Goal: Information Seeking & Learning: Understand process/instructions

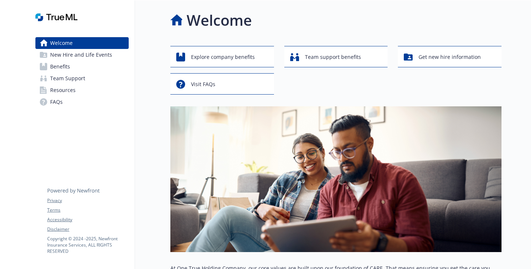
click at [75, 61] on span "New Hire and Life Events" at bounding box center [81, 55] width 62 height 12
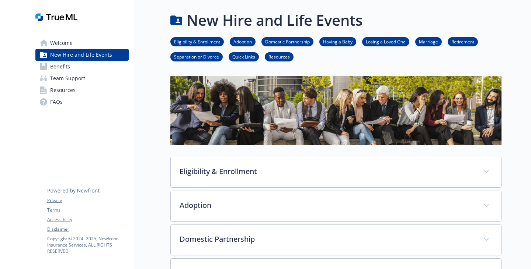
scroll to position [111, 0]
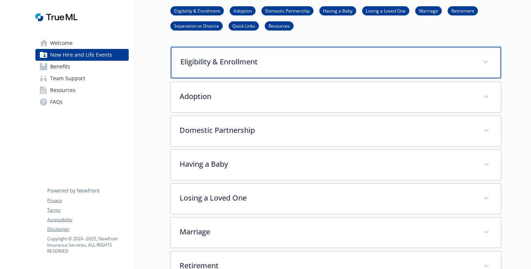
click at [225, 67] on p "Eligibility & Enrollment" at bounding box center [326, 61] width 293 height 11
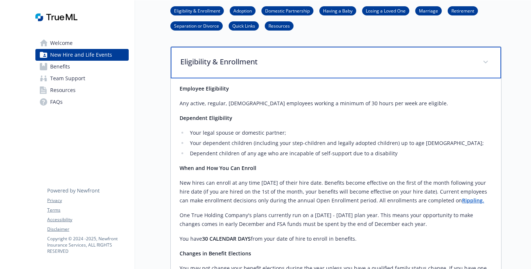
scroll to position [295, 0]
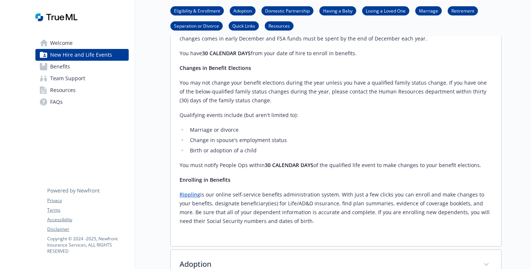
click at [75, 84] on span "Team Support" at bounding box center [67, 79] width 35 height 12
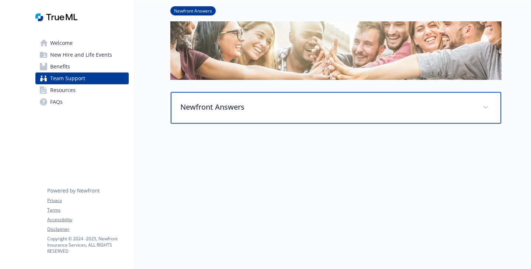
click at [231, 102] on p "Newfront Answers" at bounding box center [326, 107] width 293 height 11
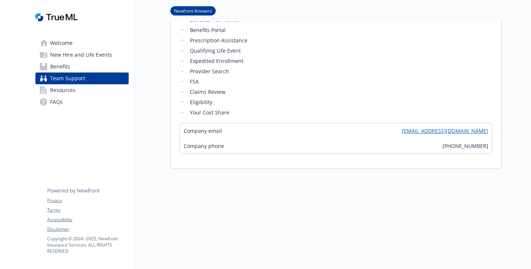
scroll to position [261, 0]
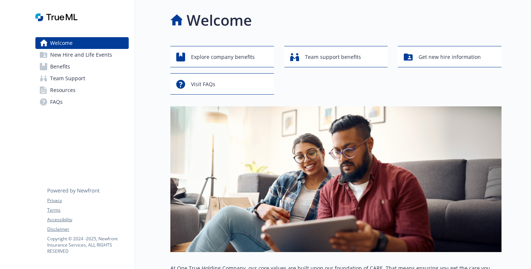
click at [93, 84] on link "Team Support" at bounding box center [81, 79] width 93 height 12
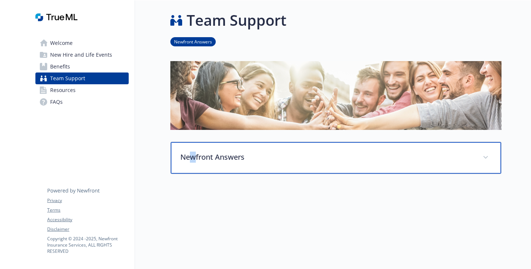
click at [171, 159] on div "Newfront Answers" at bounding box center [336, 158] width 330 height 32
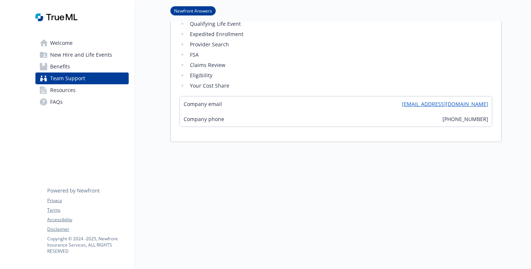
scroll to position [295, 0]
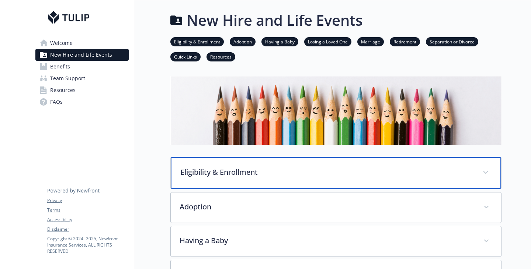
click at [202, 189] on div "Eligibility & Enrollment" at bounding box center [336, 173] width 330 height 32
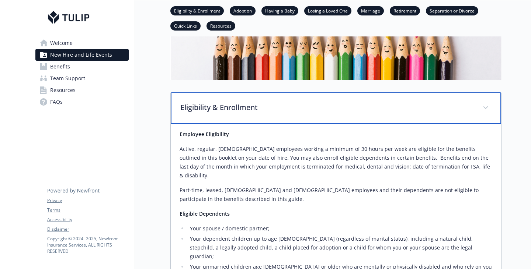
scroll to position [147, 0]
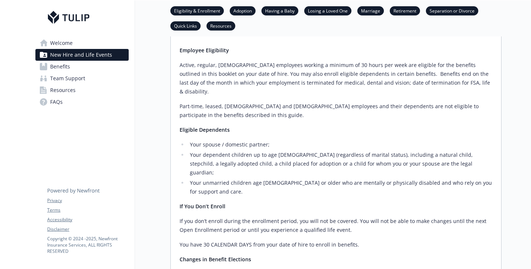
click at [63, 73] on span "Benefits" at bounding box center [60, 67] width 20 height 12
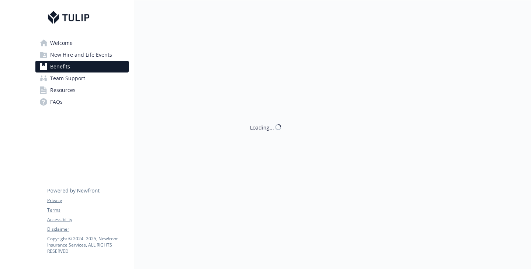
click at [67, 84] on span "Team Support" at bounding box center [67, 79] width 35 height 12
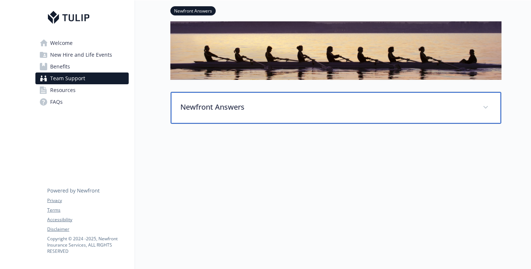
click at [210, 102] on p "Newfront Answers" at bounding box center [326, 107] width 293 height 11
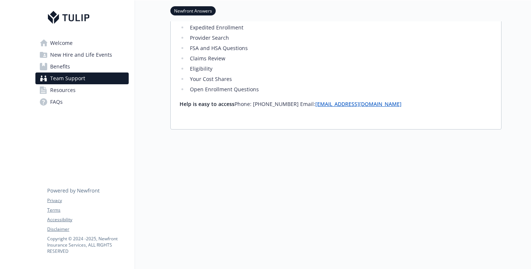
scroll to position [261, 0]
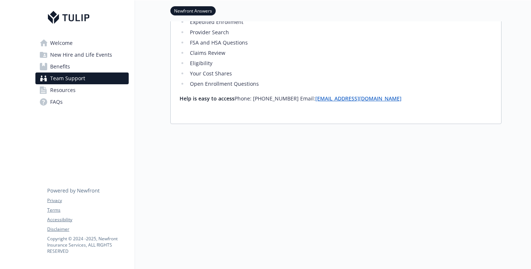
click at [214, 190] on div at bounding box center [335, 170] width 331 height 92
click at [50, 108] on link "FAQs" at bounding box center [81, 102] width 93 height 12
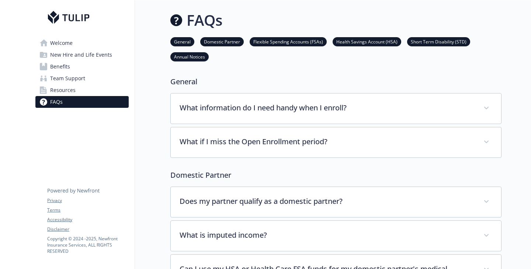
click at [79, 96] on link "Resources" at bounding box center [81, 90] width 93 height 12
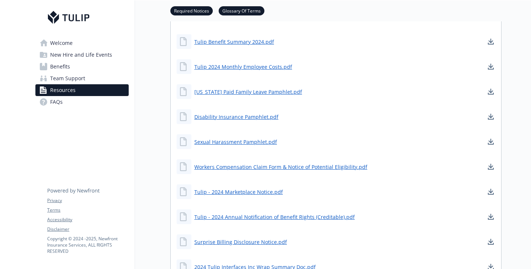
scroll to position [258, 0]
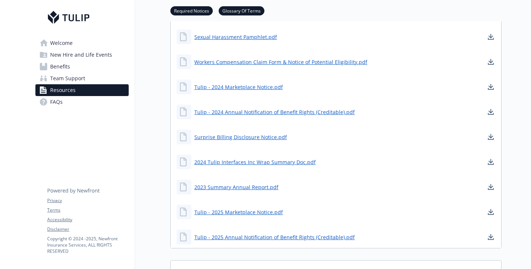
click at [66, 73] on span "Benefits" at bounding box center [60, 67] width 20 height 12
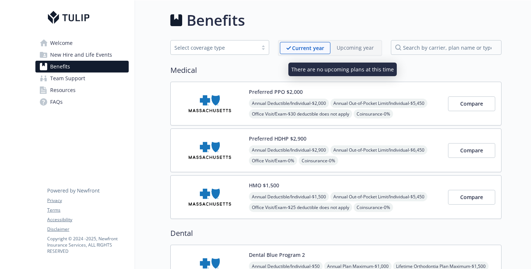
click at [337, 52] on p "Upcoming year" at bounding box center [355, 48] width 37 height 8
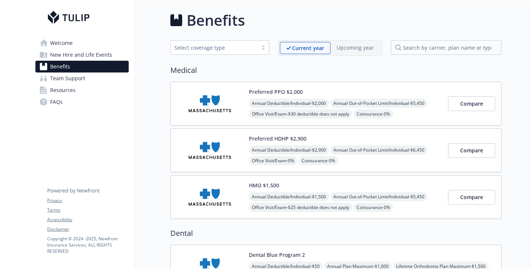
click at [77, 61] on span "New Hire and Life Events" at bounding box center [81, 55] width 62 height 12
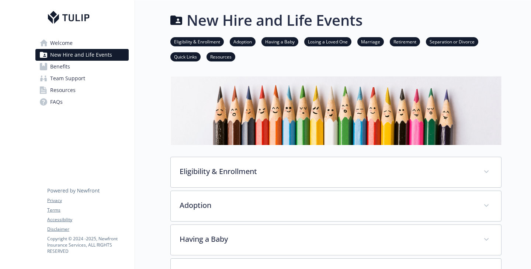
click at [62, 49] on span "Welcome" at bounding box center [61, 43] width 22 height 12
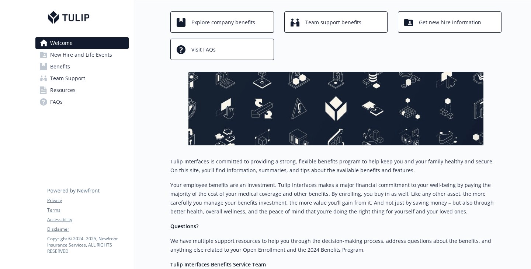
scroll to position [120, 0]
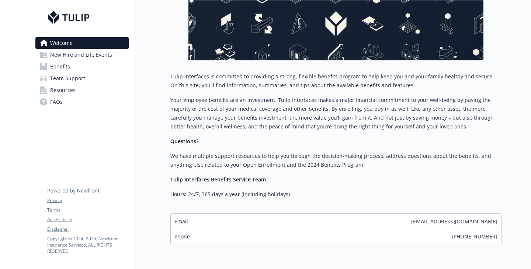
click at [73, 61] on span "New Hire and Life Events" at bounding box center [81, 55] width 62 height 12
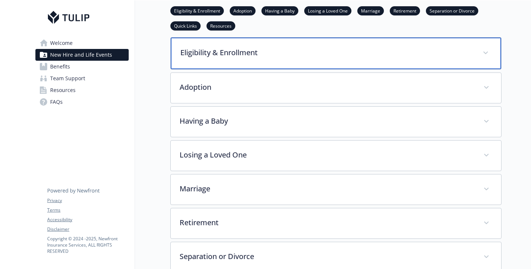
click at [201, 58] on p "Eligibility & Enrollment" at bounding box center [326, 52] width 293 height 11
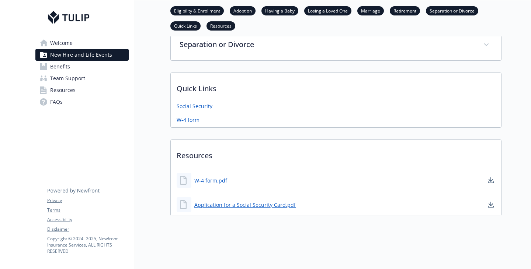
scroll to position [874, 0]
click at [70, 73] on span "Benefits" at bounding box center [60, 67] width 20 height 12
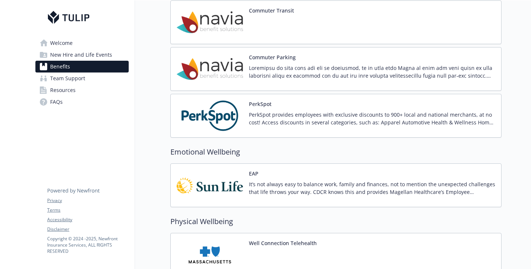
click at [69, 49] on span "Welcome" at bounding box center [61, 43] width 22 height 12
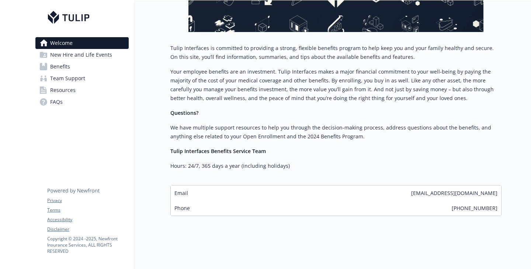
scroll to position [230, 0]
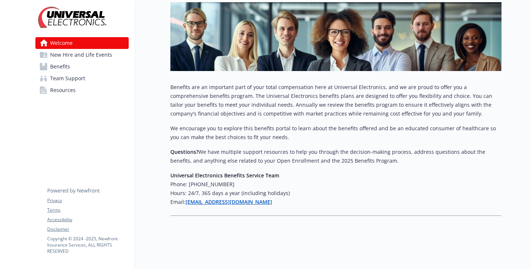
scroll to position [173, 0]
click at [93, 61] on span "New Hire and Life Events" at bounding box center [81, 55] width 62 height 12
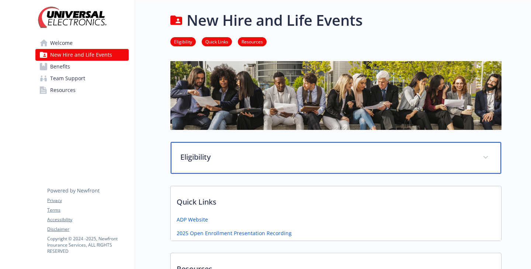
click at [190, 163] on p "Eligibility" at bounding box center [326, 157] width 293 height 11
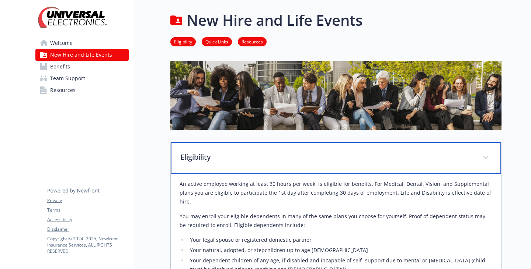
scroll to position [111, 0]
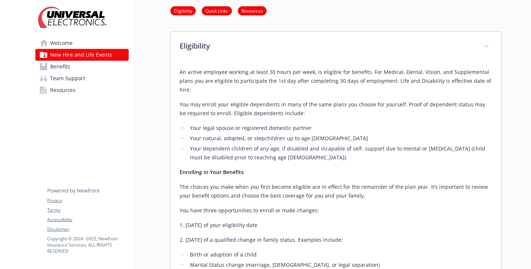
click at [79, 84] on span "Team Support" at bounding box center [67, 79] width 35 height 12
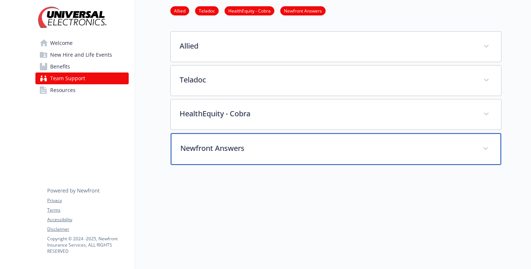
click at [196, 165] on div "Newfront Answers" at bounding box center [336, 149] width 330 height 32
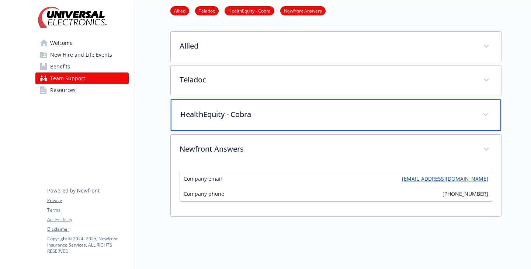
click at [261, 131] on div "HealthEquity - Cobra" at bounding box center [336, 116] width 330 height 32
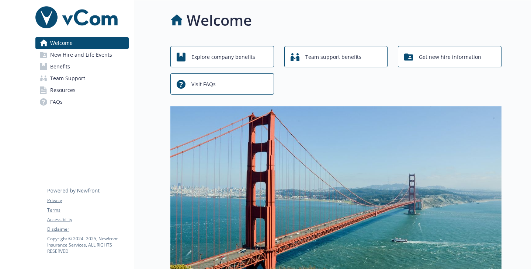
click at [88, 61] on span "New Hire and Life Events" at bounding box center [81, 55] width 62 height 12
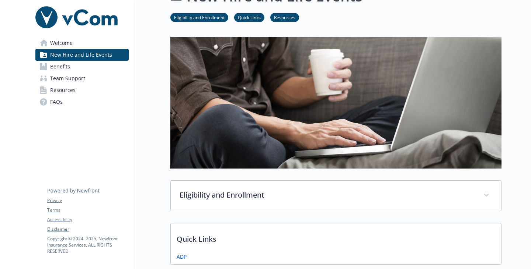
scroll to position [147, 0]
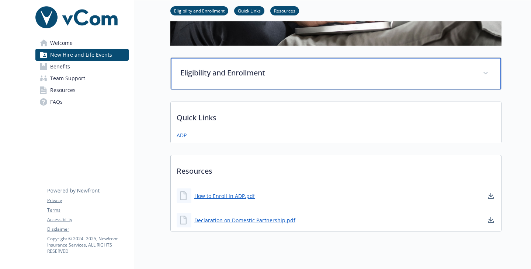
click at [249, 79] on p "Eligibility and Enrollment" at bounding box center [326, 72] width 293 height 11
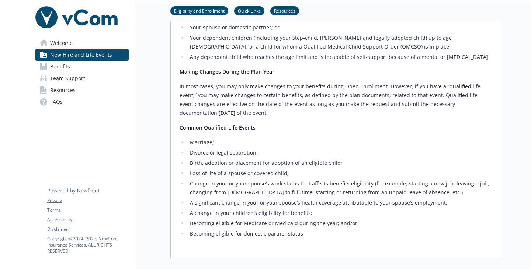
scroll to position [184, 0]
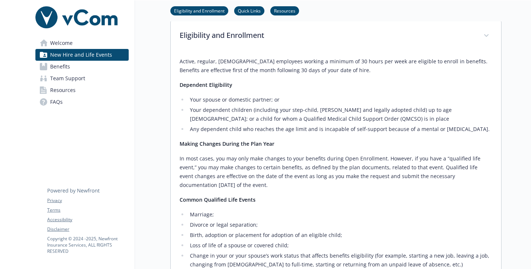
click at [65, 71] on span "Benefits" at bounding box center [60, 67] width 20 height 12
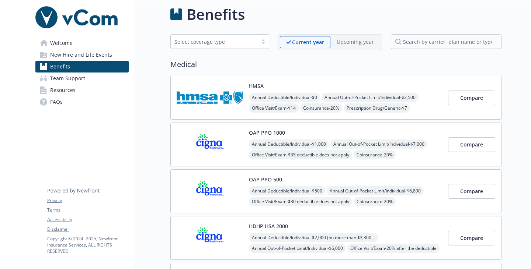
scroll to position [184, 0]
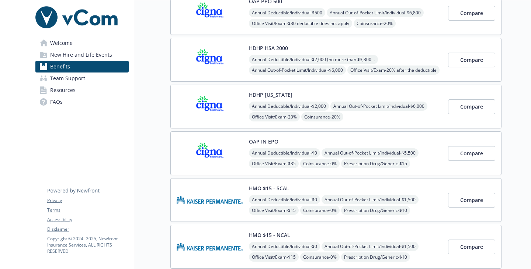
click at [95, 57] on span "New Hire and Life Events" at bounding box center [81, 55] width 62 height 12
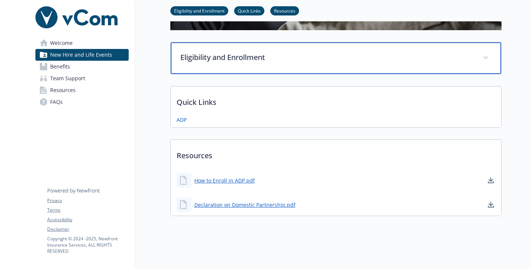
click at [210, 52] on p "Eligibility and Enrollment" at bounding box center [326, 57] width 293 height 11
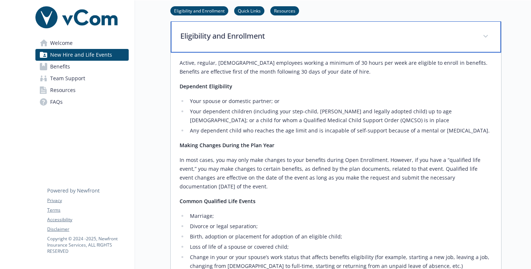
click at [224, 42] on p "Eligibility and Enrollment" at bounding box center [326, 36] width 293 height 11
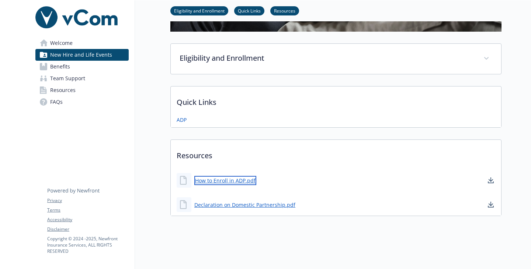
click at [222, 188] on div "How to Enroll in ADP.pdf" at bounding box center [217, 180] width 80 height 15
click at [218, 185] on link "How to Enroll in ADP.pdf" at bounding box center [225, 180] width 62 height 9
click at [56, 108] on span "FAQs" at bounding box center [56, 102] width 13 height 12
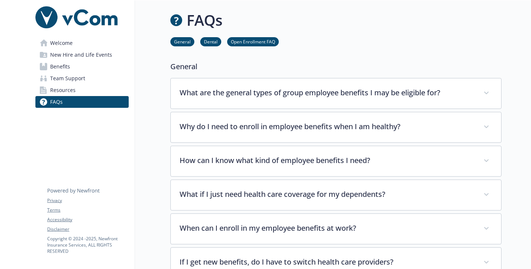
click at [92, 96] on link "Resources" at bounding box center [81, 90] width 93 height 12
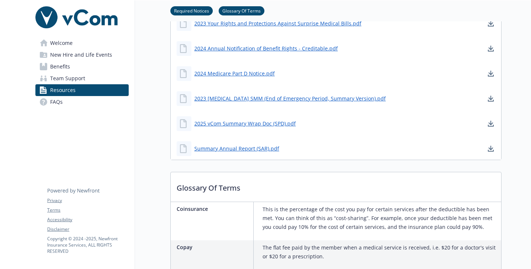
click at [79, 84] on span "Team Support" at bounding box center [67, 79] width 35 height 12
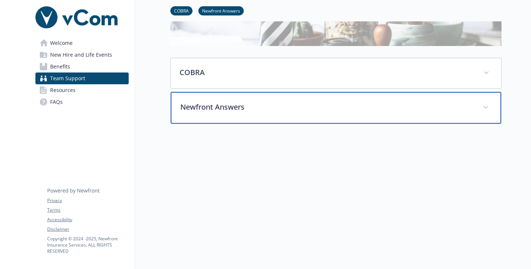
click at [181, 102] on p "Newfront Answers" at bounding box center [326, 107] width 293 height 11
